Goal: Navigation & Orientation: Find specific page/section

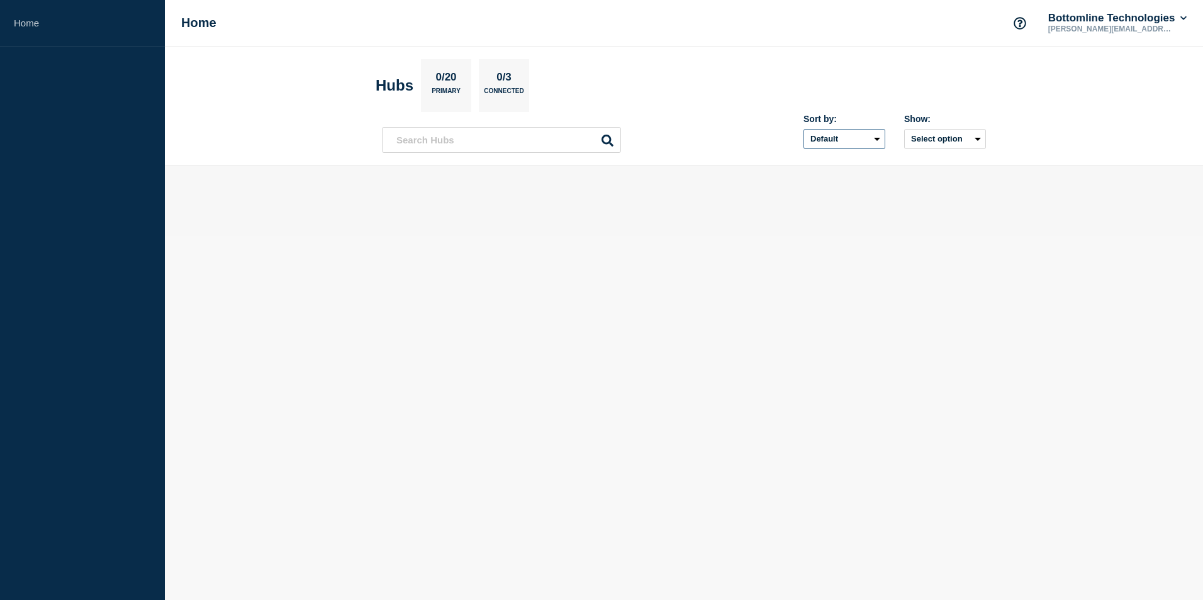
click at [877, 138] on select "Default Last added Last updated Most active A-Z" at bounding box center [845, 139] width 82 height 20
click at [977, 139] on button "Select option" at bounding box center [945, 139] width 82 height 20
click at [904, 184] on li "Open incidents Hubs" at bounding box center [933, 187] width 86 height 19
click at [930, 143] on button "Select option" at bounding box center [945, 139] width 82 height 20
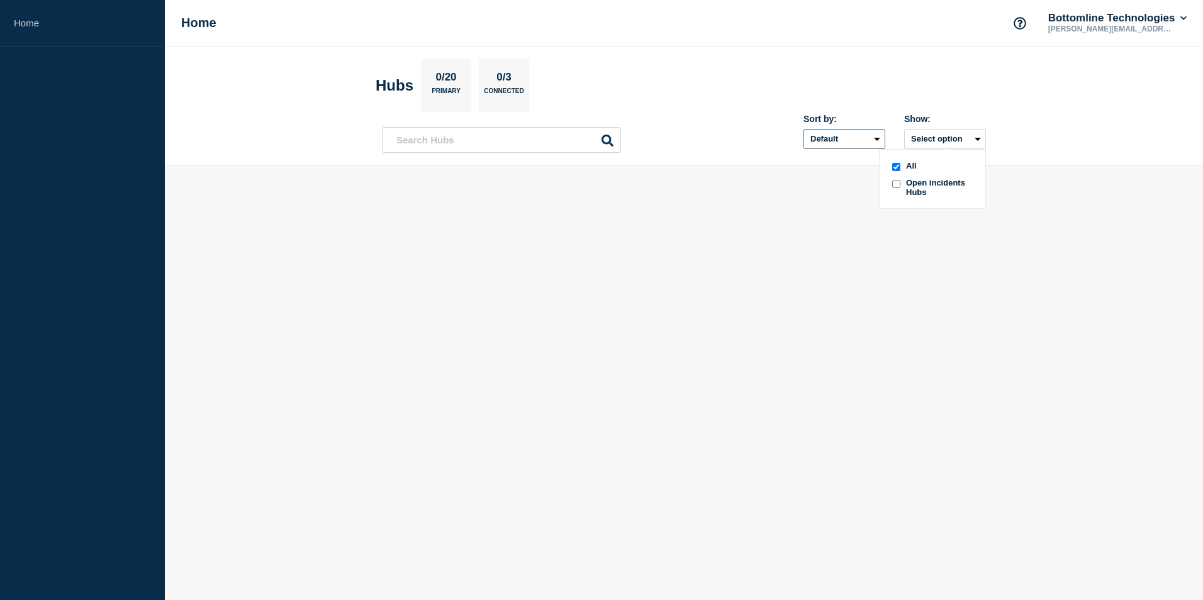
click at [849, 144] on select "Default Last added Last updated Most active A-Z" at bounding box center [845, 139] width 82 height 20
click at [804, 129] on select "Default Last added Last updated Most active A-Z" at bounding box center [845, 139] width 82 height 20
click at [730, 261] on body "Home Home Bottomline Technologies [PERSON_NAME][EMAIL_ADDRESS][PERSON_NAME][DOM…" at bounding box center [601, 300] width 1203 height 600
